Goal: Task Accomplishment & Management: Manage account settings

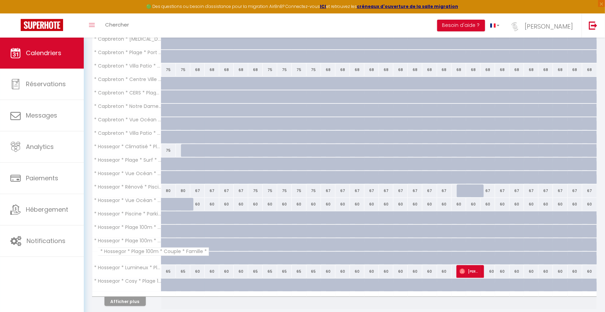
scroll to position [135, 0]
click at [130, 301] on button "Afficher plus" at bounding box center [125, 301] width 41 height 9
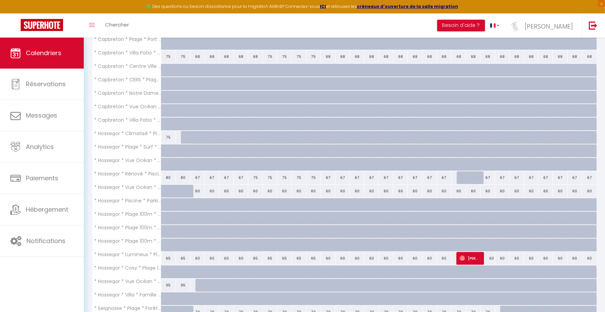
scroll to position [153, 0]
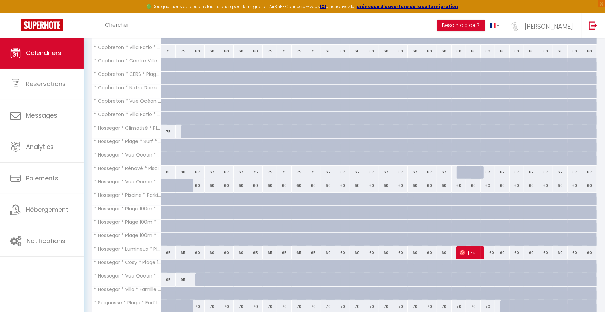
click at [458, 185] on div "60" at bounding box center [459, 185] width 14 height 13
type input "60"
type input "Ven 21 Novembre 2025"
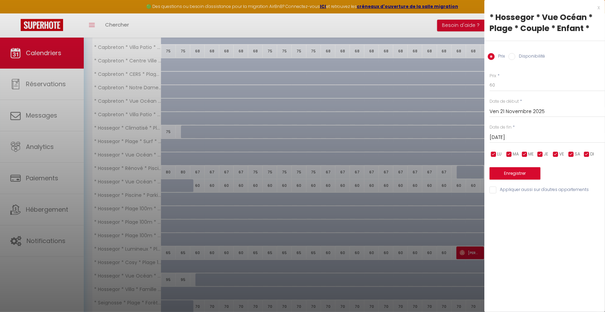
click at [525, 142] on div "[DATE] < [DATE] > Dim Lun Mar Mer Jeu Ven Sam 1 2 3 4 5 6 7 8 9 10 11 12 13 14 …" at bounding box center [548, 137] width 116 height 12
click at [525, 135] on input "[DATE]" at bounding box center [548, 137] width 116 height 9
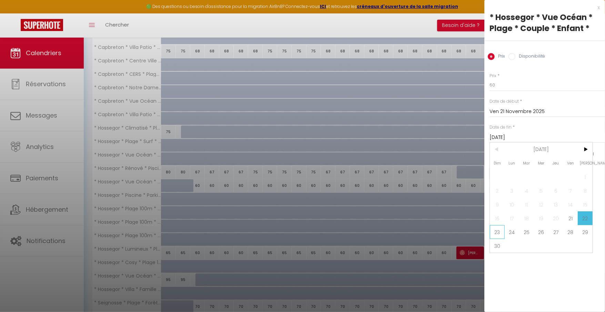
click at [498, 234] on span "23" at bounding box center [497, 232] width 15 height 14
type input "Dim 23 Novembre 2025"
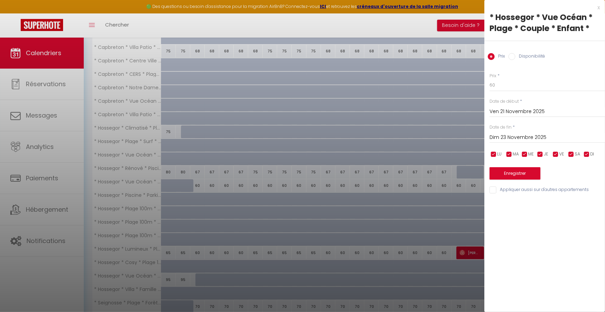
click at [516, 55] on label "Disponibilité" at bounding box center [531, 57] width 30 height 8
click at [516, 55] on input "Disponibilité" at bounding box center [512, 56] width 7 height 7
radio input "true"
radio input "false"
select select "0"
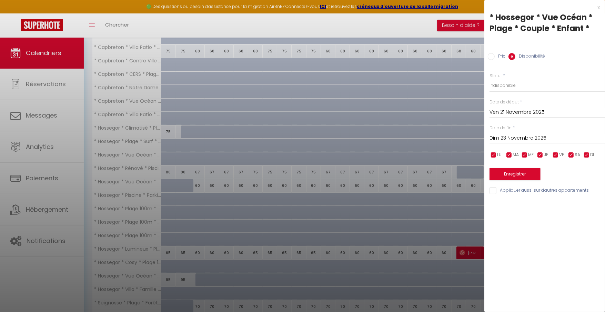
click at [514, 175] on button "Enregistrer" at bounding box center [515, 174] width 51 height 12
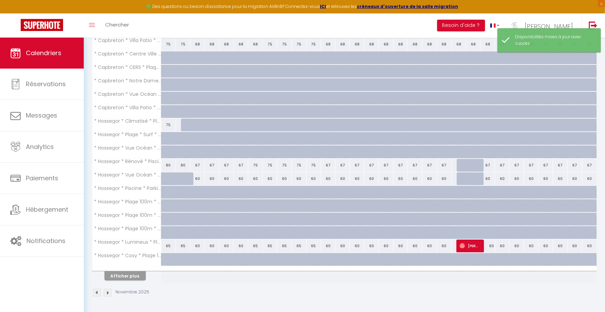
scroll to position [160, 0]
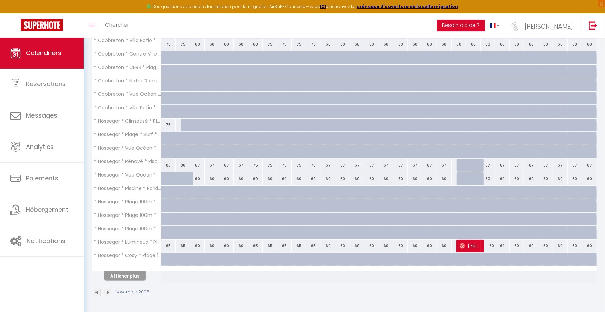
click at [137, 277] on button "Afficher plus" at bounding box center [125, 275] width 41 height 9
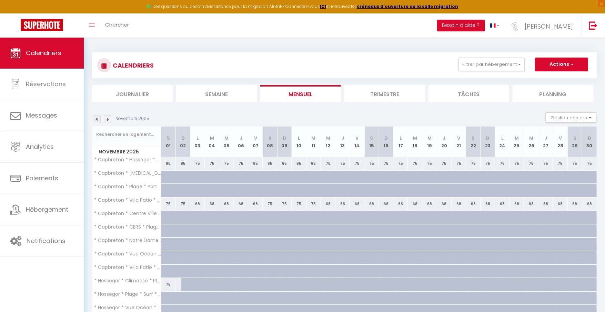
scroll to position [0, 0]
